Goal: Information Seeking & Learning: Check status

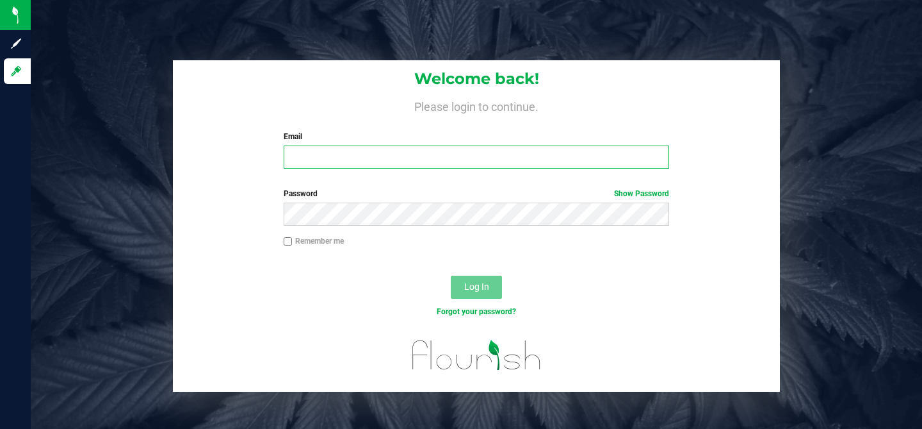
click at [328, 154] on input "Email" at bounding box center [477, 156] width 386 height 23
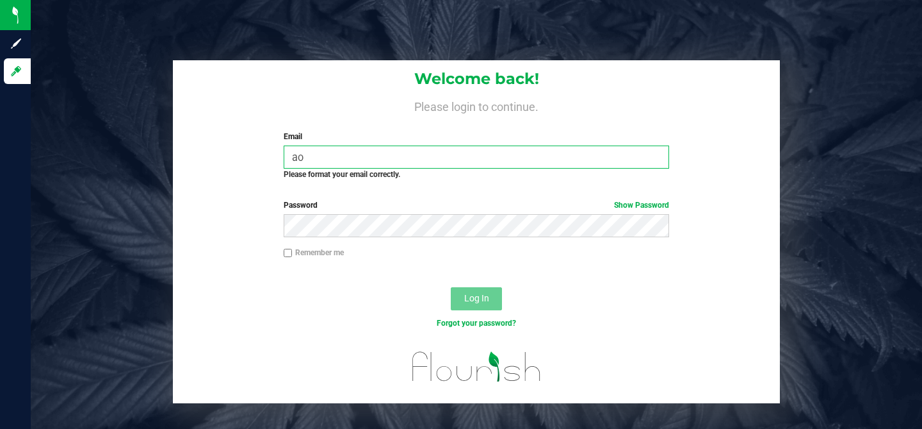
type input "[EMAIL_ADDRESS][DOMAIN_NAME]"
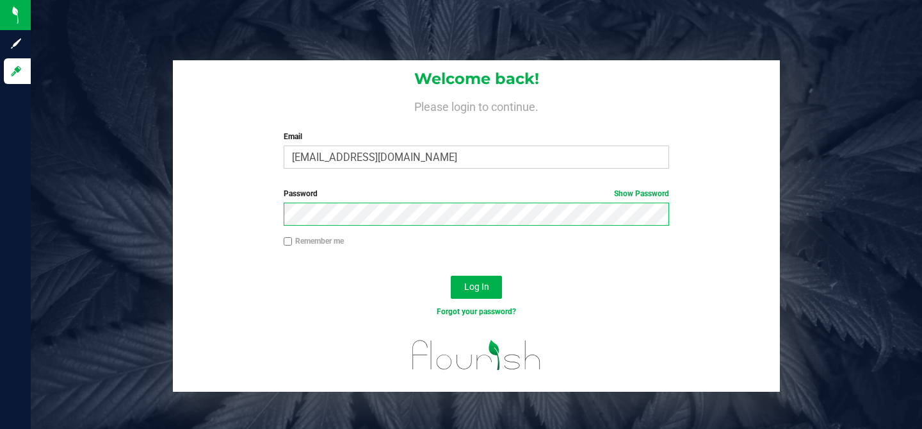
click at [451, 275] on button "Log In" at bounding box center [476, 286] width 51 height 23
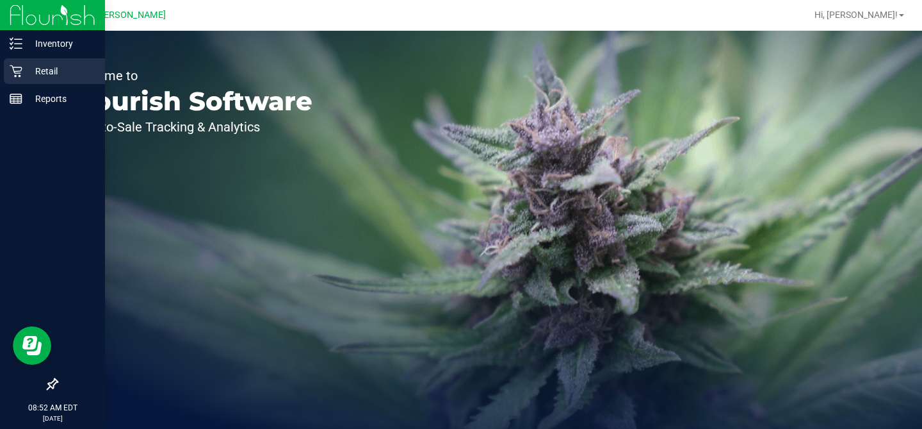
click at [20, 75] on icon at bounding box center [16, 71] width 13 height 13
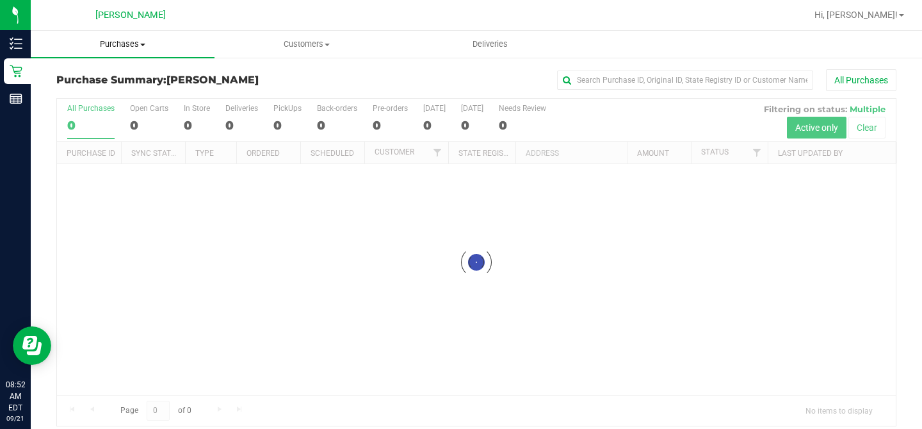
click at [137, 41] on span "Purchases" at bounding box center [123, 44] width 184 height 12
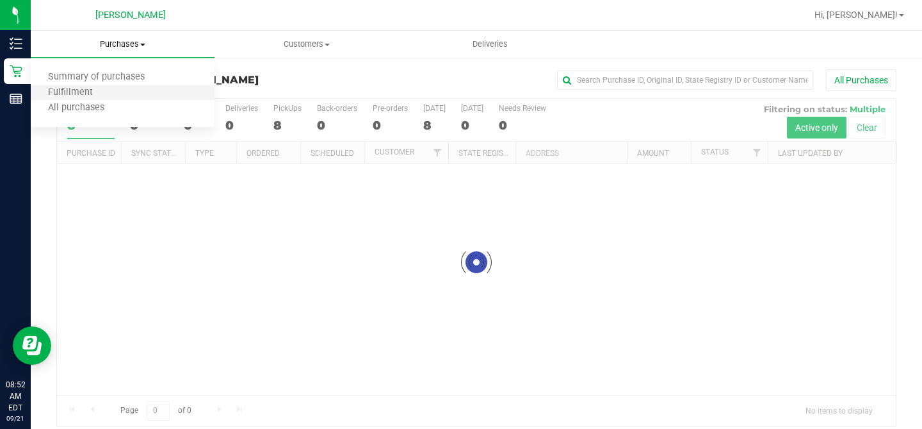
click at [118, 97] on li "Fulfillment" at bounding box center [123, 92] width 184 height 15
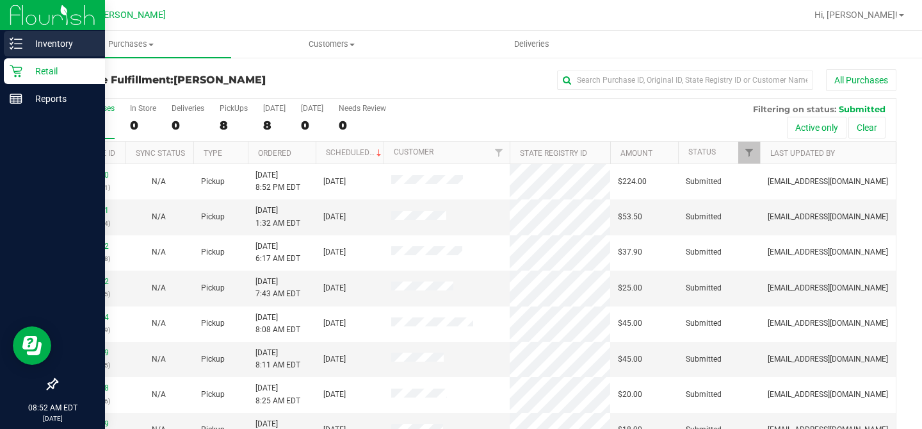
click at [13, 49] on icon at bounding box center [16, 43] width 13 height 13
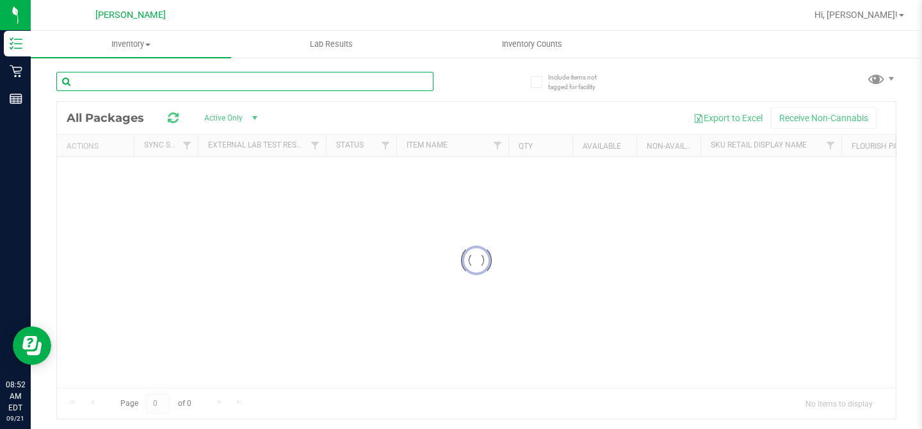
click at [152, 81] on input "text" at bounding box center [244, 81] width 377 height 19
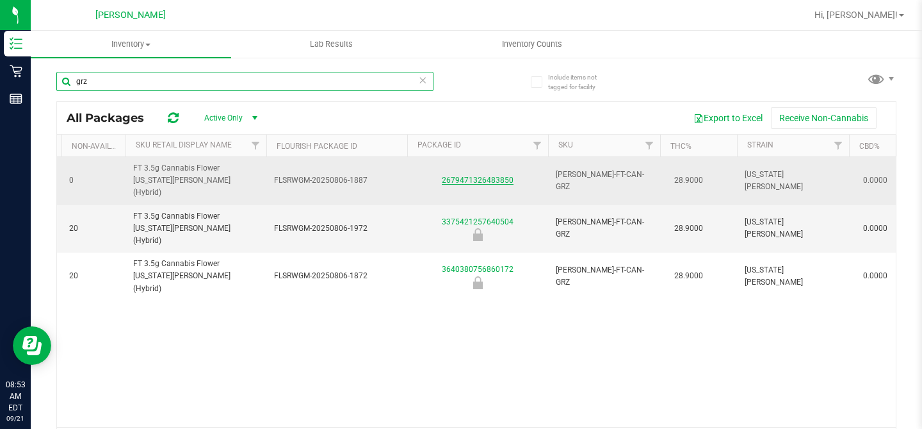
type input "grz"
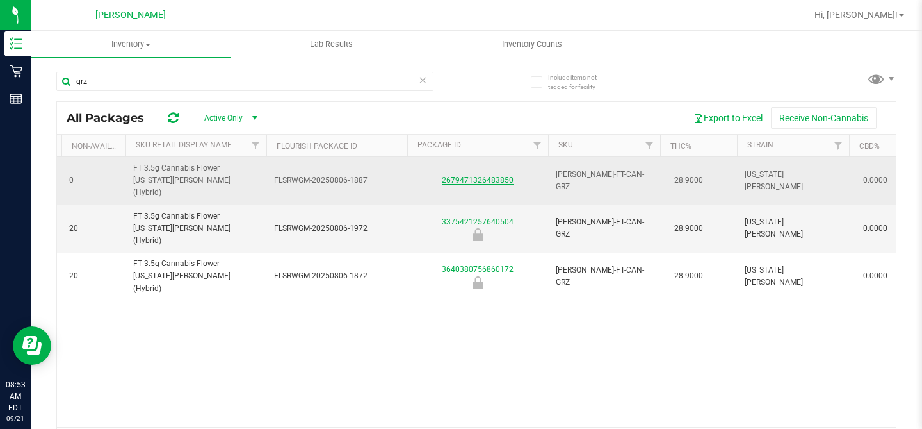
click at [482, 176] on link "2679471326483850" at bounding box center [478, 180] width 72 height 9
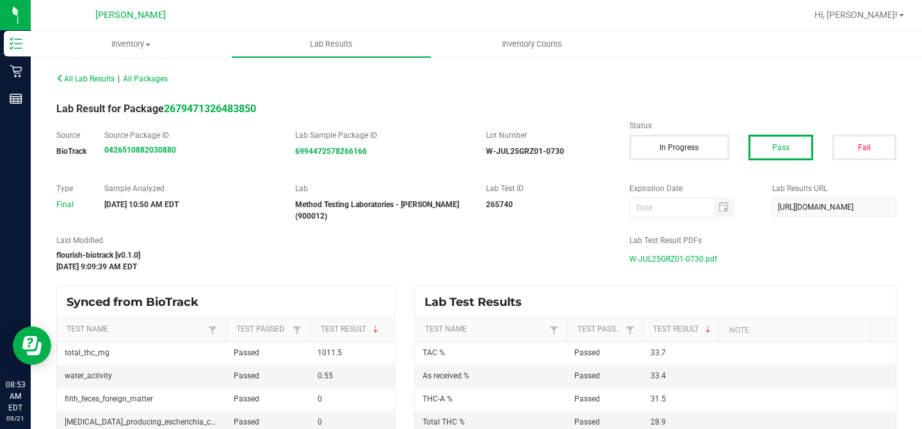
click at [707, 255] on span "W-JUL25GRZ01-0730.pdf" at bounding box center [674, 258] width 88 height 19
click at [671, 260] on span "W-JUL25GRZ01-0730.pdf" at bounding box center [674, 258] width 88 height 19
click at [120, 46] on span "Inventory" at bounding box center [131, 44] width 201 height 12
click at [120, 74] on li "All packages" at bounding box center [131, 77] width 201 height 15
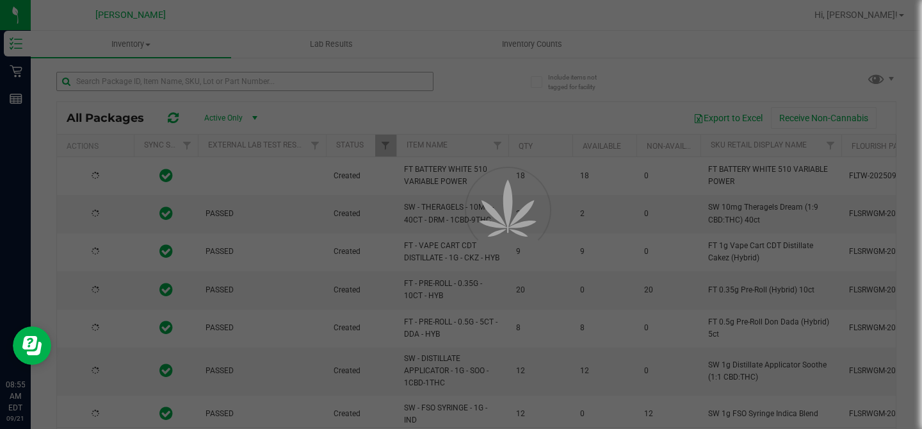
click at [121, 79] on div at bounding box center [461, 214] width 922 height 429
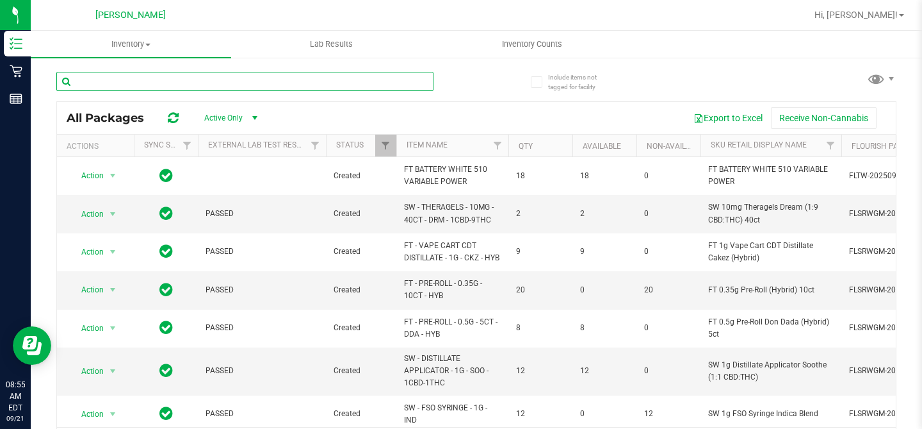
click at [121, 79] on input "text" at bounding box center [244, 81] width 377 height 19
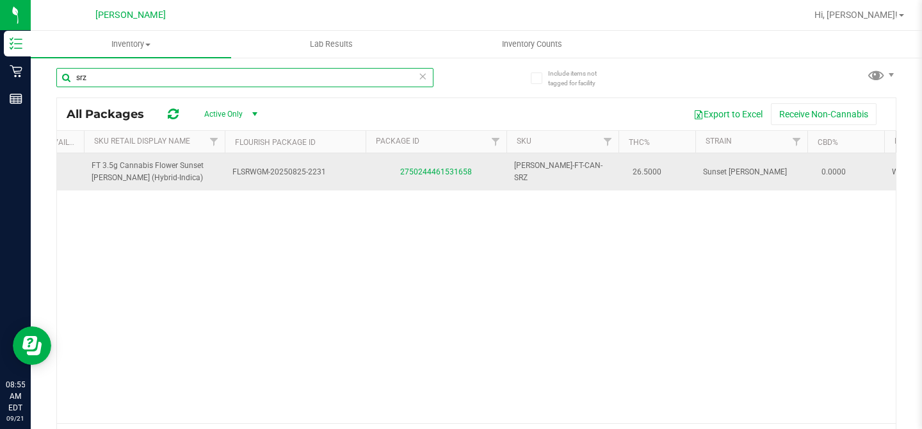
scroll to position [0, 599]
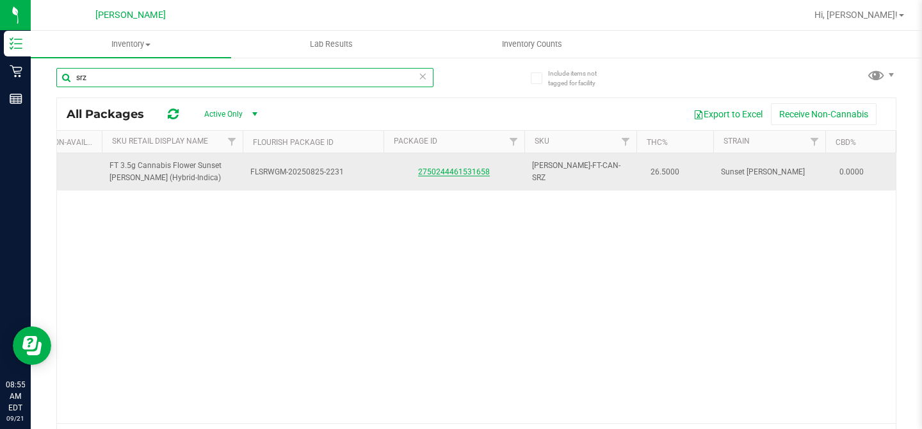
type input "srz"
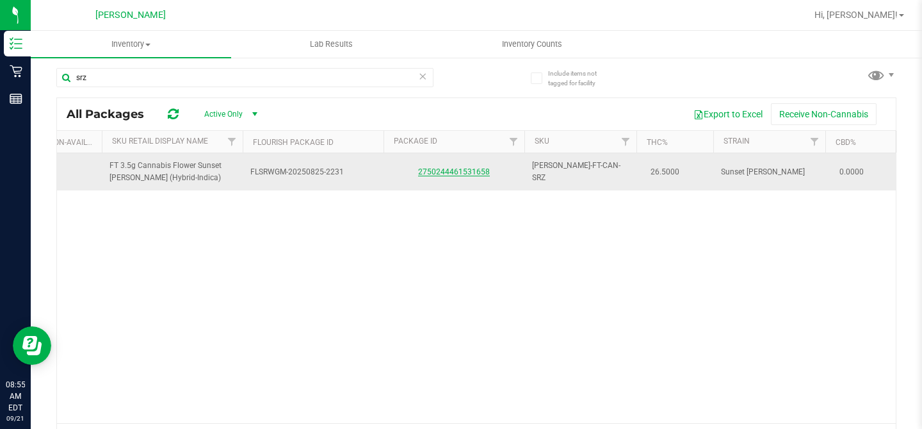
click at [460, 167] on link "2750244461531658" at bounding box center [454, 171] width 72 height 9
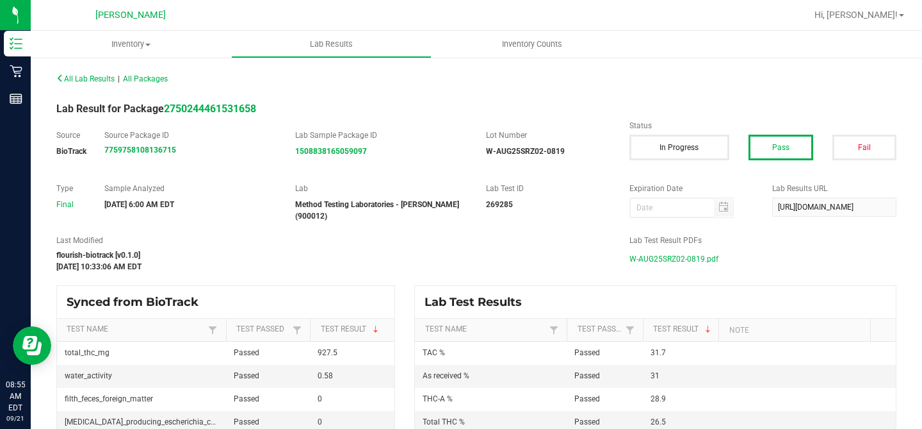
click at [648, 252] on span "W-AUG25SRZ02-0819.pdf" at bounding box center [674, 258] width 89 height 19
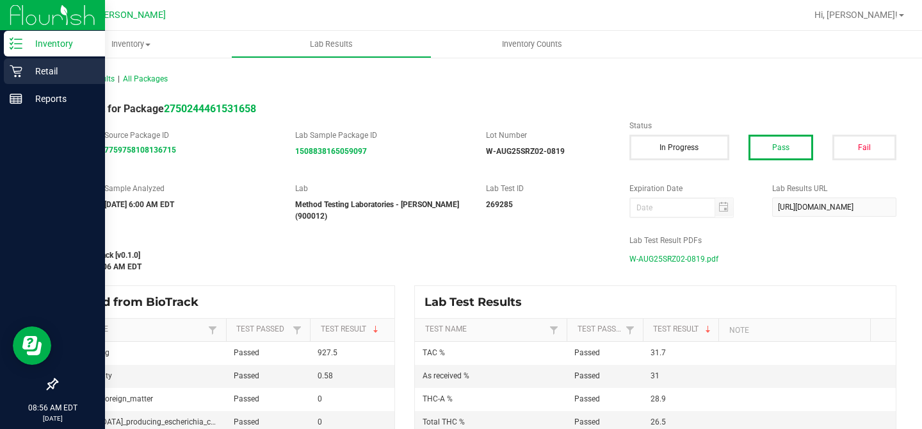
click at [27, 79] on div "Retail" at bounding box center [54, 71] width 101 height 26
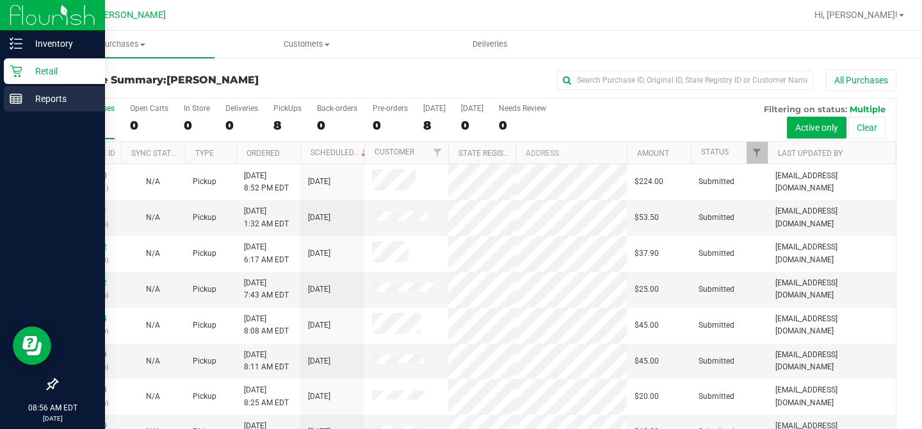
click at [19, 104] on icon at bounding box center [16, 98] width 13 height 13
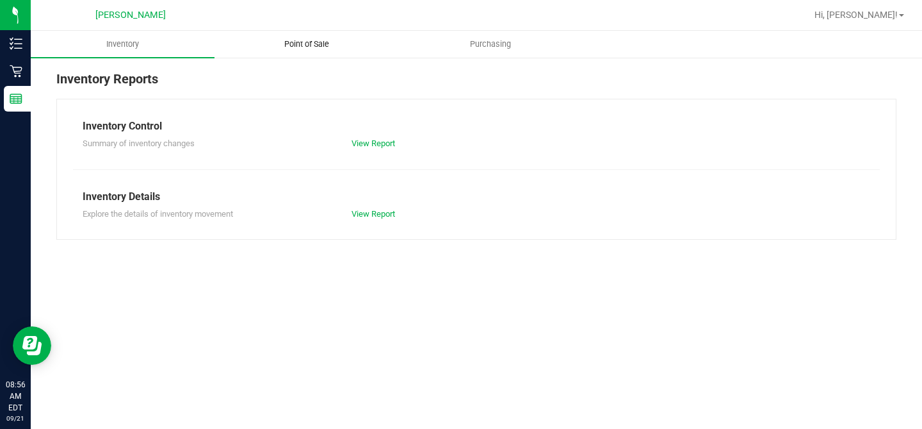
click at [318, 45] on span "Point of Sale" at bounding box center [306, 44] width 79 height 12
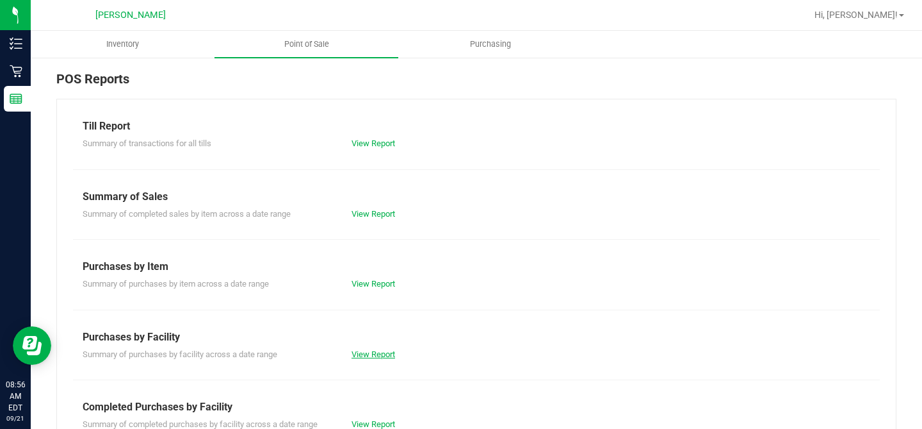
click at [373, 352] on link "View Report" at bounding box center [374, 354] width 44 height 10
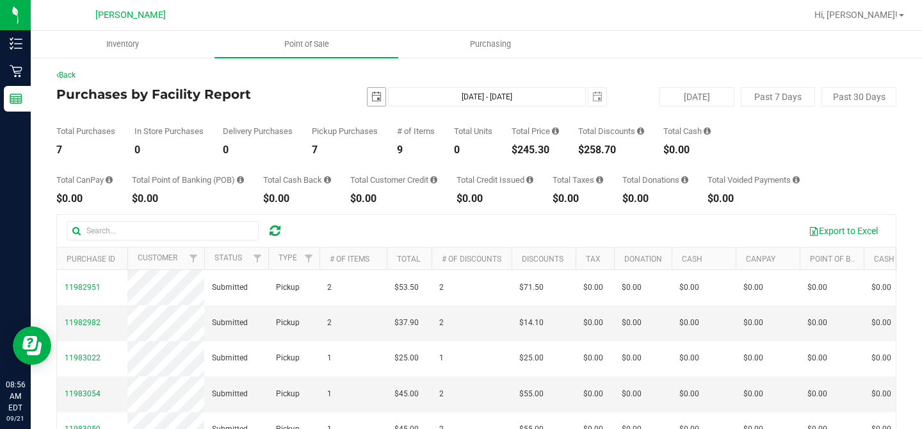
click at [375, 94] on span "select" at bounding box center [377, 97] width 10 height 10
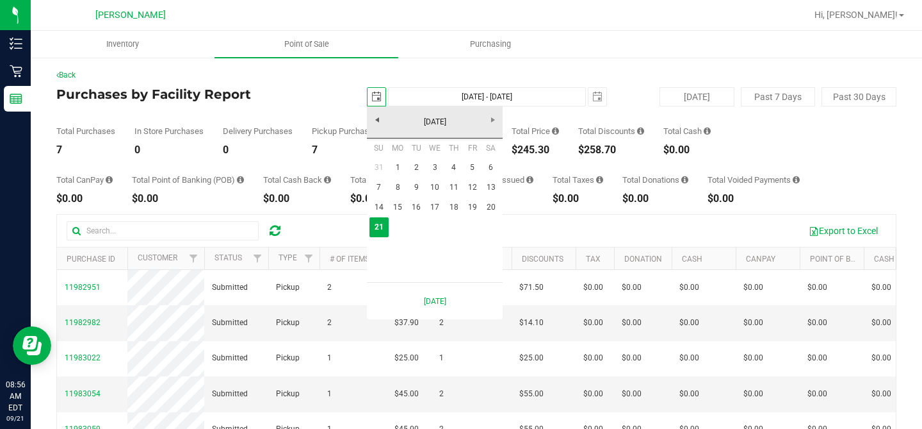
scroll to position [0, 32]
click at [490, 209] on link "20" at bounding box center [491, 207] width 19 height 20
type input "[DATE]"
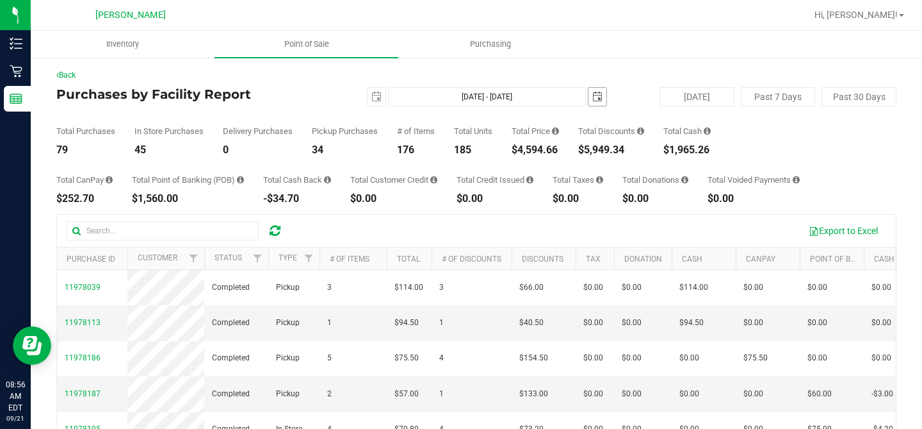
click at [589, 101] on span "select" at bounding box center [598, 97] width 18 height 18
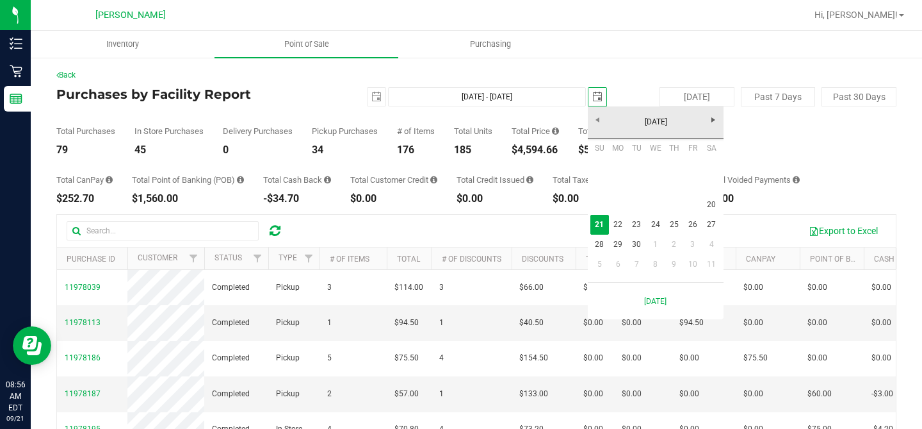
scroll to position [0, 32]
click at [711, 207] on link "20" at bounding box center [711, 205] width 19 height 20
type input "[DATE] - [DATE]"
type input "[DATE]"
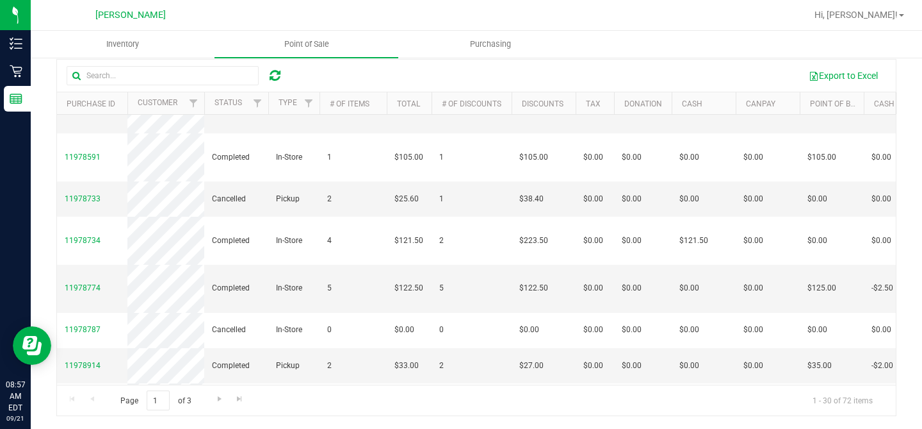
scroll to position [190, 0]
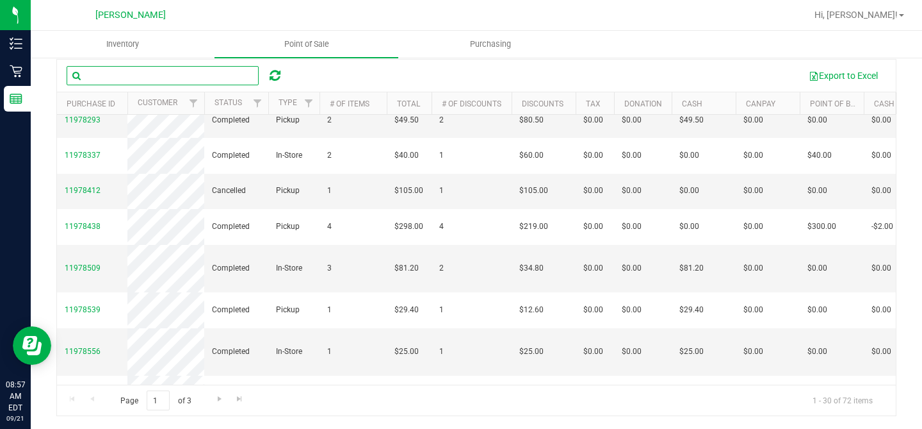
click at [211, 80] on input "text" at bounding box center [163, 75] width 192 height 19
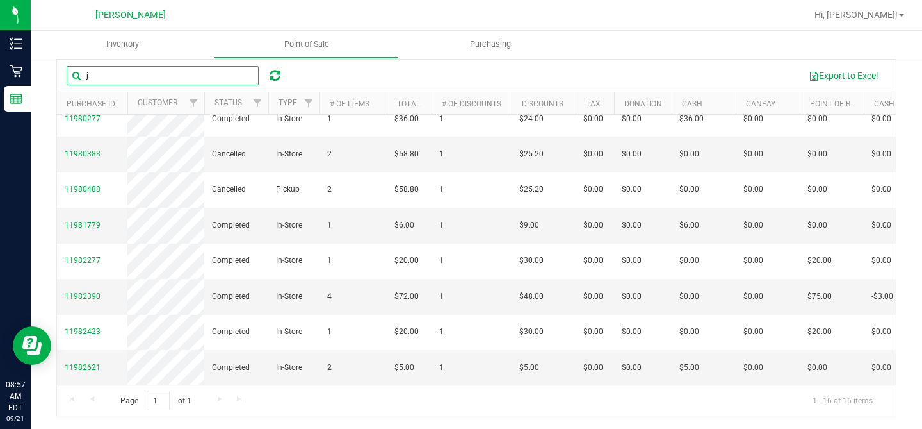
scroll to position [445, 0]
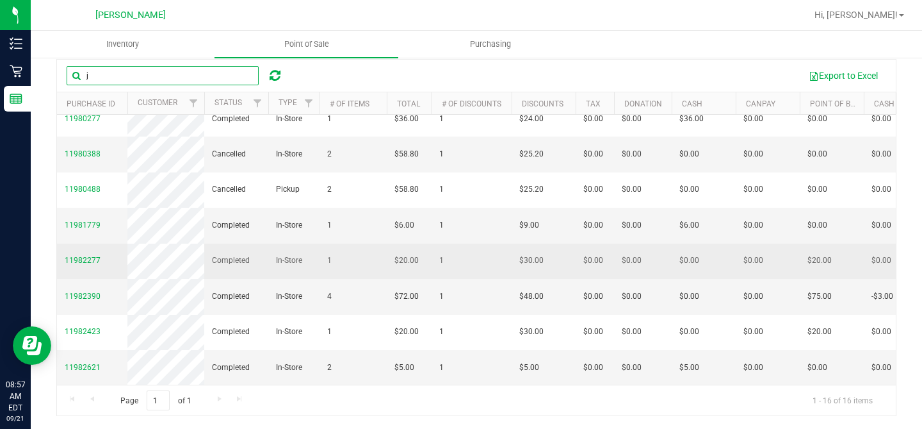
type input "j"
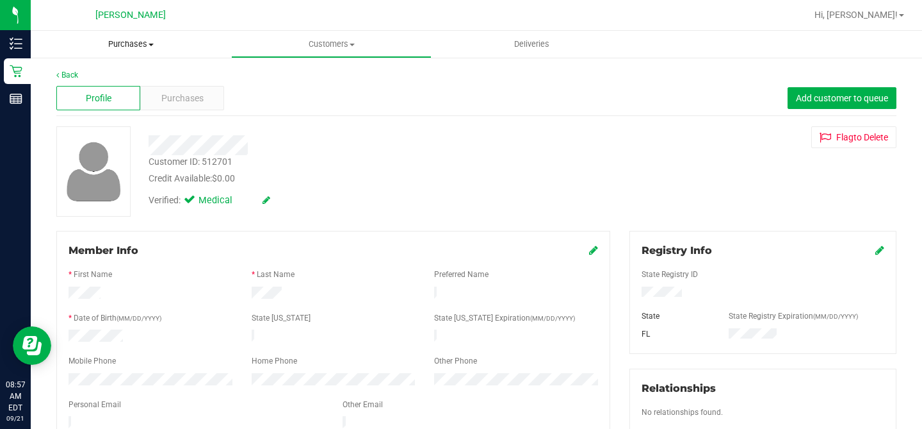
click at [121, 44] on span "Purchases" at bounding box center [131, 44] width 201 height 12
click at [116, 96] on li "Fulfillment" at bounding box center [131, 92] width 201 height 15
